Goal: Information Seeking & Learning: Learn about a topic

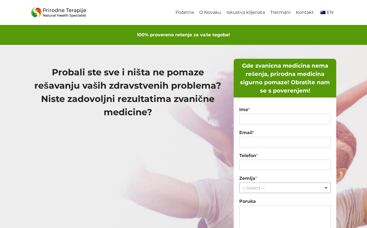
click at [212, 15] on link "O Novaku" at bounding box center [209, 12] width 27 height 12
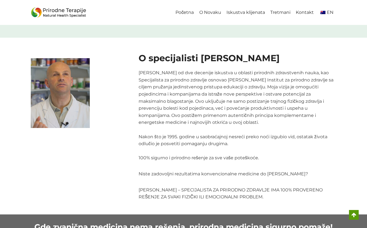
click at [194, 12] on link "Početna" at bounding box center [185, 12] width 24 height 12
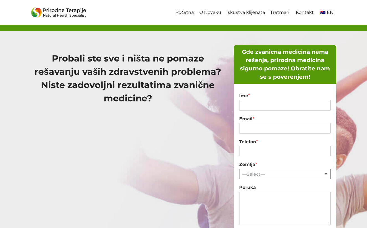
scroll to position [16, 0]
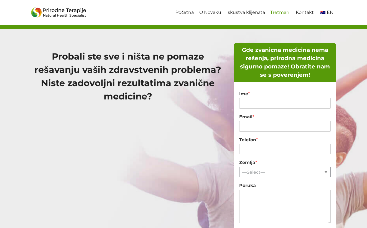
click at [276, 11] on link "Tretmani" at bounding box center [279, 12] width 25 height 12
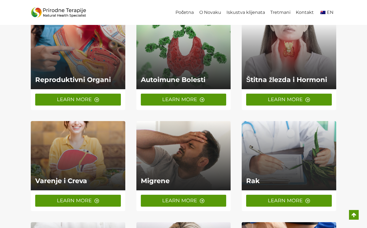
scroll to position [49, 0]
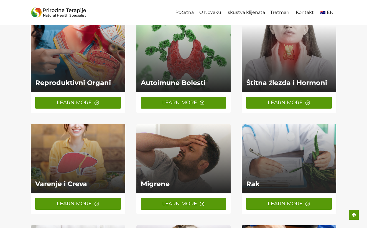
click at [266, 59] on link at bounding box center [288, 57] width 94 height 69
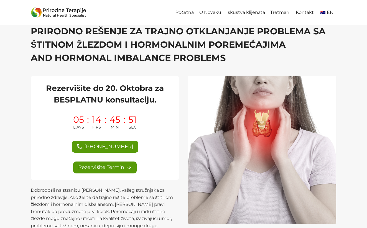
scroll to position [18, 0]
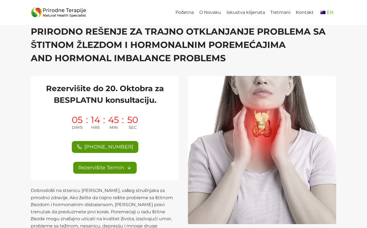
click at [321, 14] on span "EN" at bounding box center [326, 12] width 14 height 5
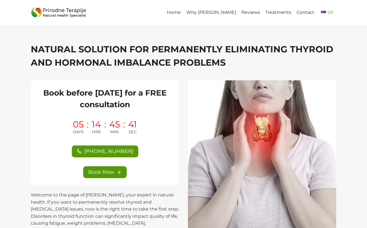
click at [323, 14] on img "Primary Navigation" at bounding box center [323, 12] width 5 height 3
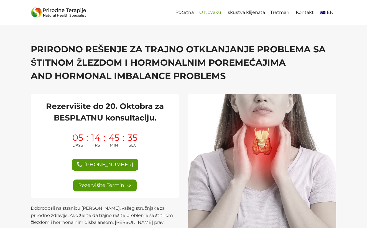
click at [210, 13] on link "O Novaku" at bounding box center [209, 12] width 27 height 12
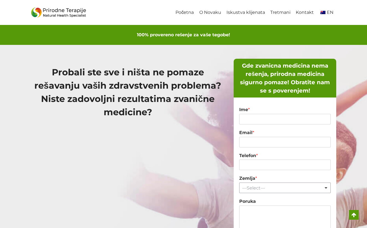
scroll to position [580, 0]
